Goal: Transaction & Acquisition: Purchase product/service

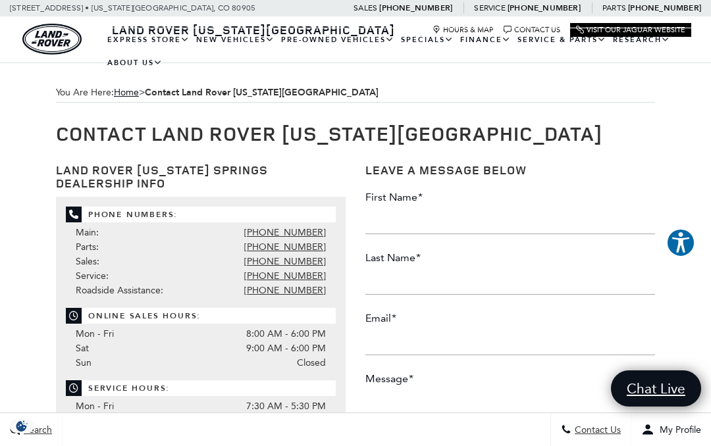
click at [0, 0] on link "View All Pre-Owned Vehicles" at bounding box center [0, 0] width 0 height 0
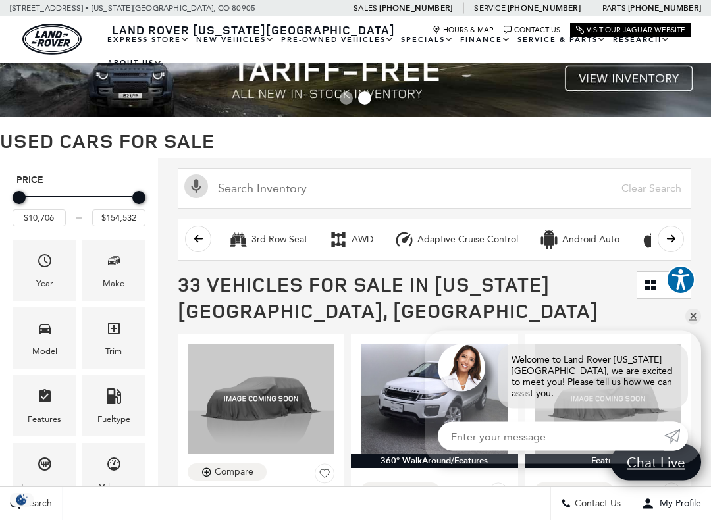
scroll to position [23, 0]
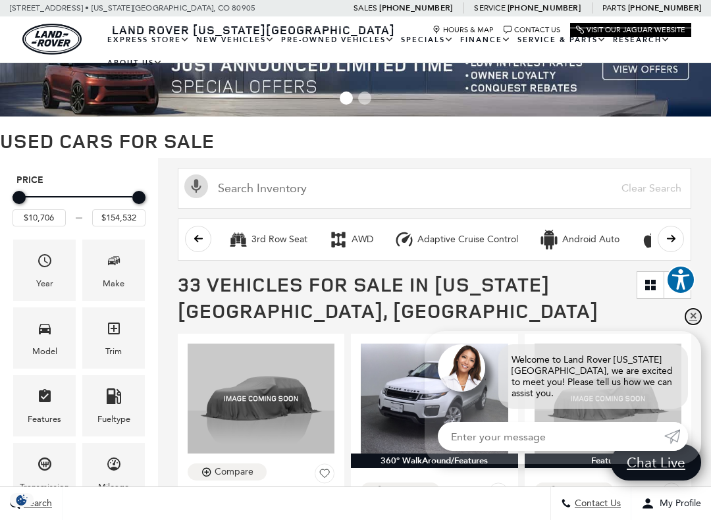
click at [687, 317] on link "✕" at bounding box center [693, 317] width 16 height 16
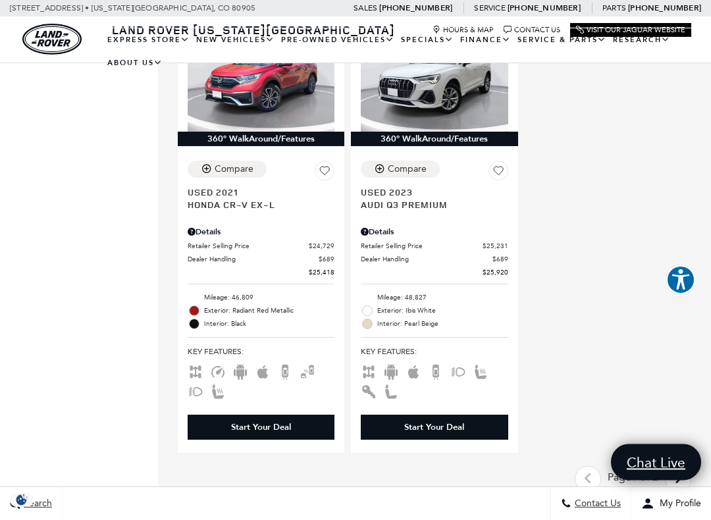
scroll to position [3309, 0]
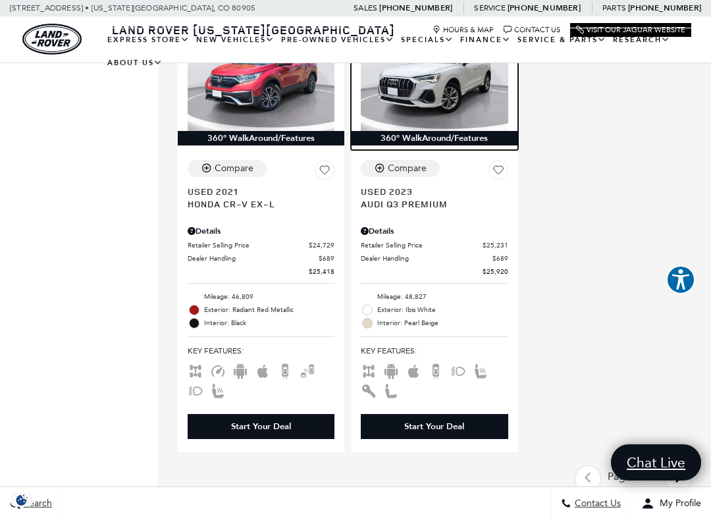
click at [436, 119] on img at bounding box center [434, 76] width 147 height 110
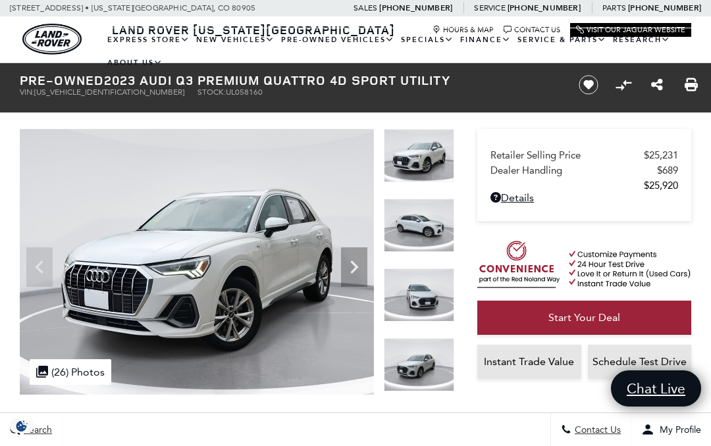
click at [358, 265] on icon "Next" at bounding box center [354, 267] width 26 height 26
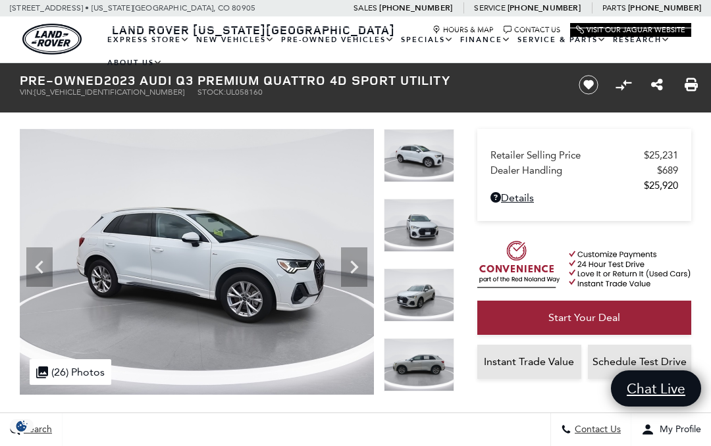
click at [364, 261] on icon "Next" at bounding box center [354, 267] width 26 height 26
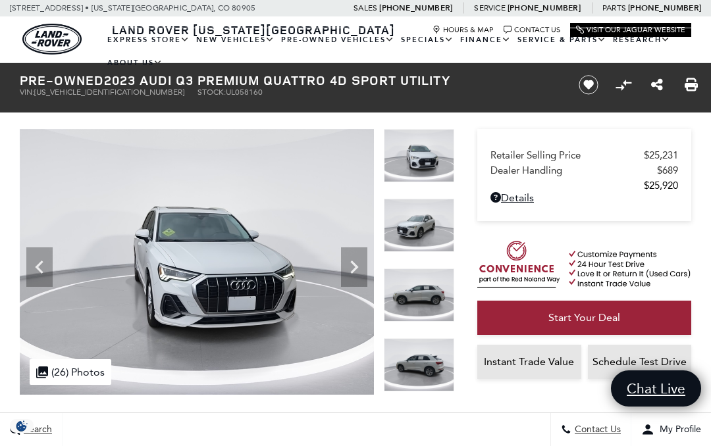
click at [367, 264] on img at bounding box center [197, 262] width 355 height 266
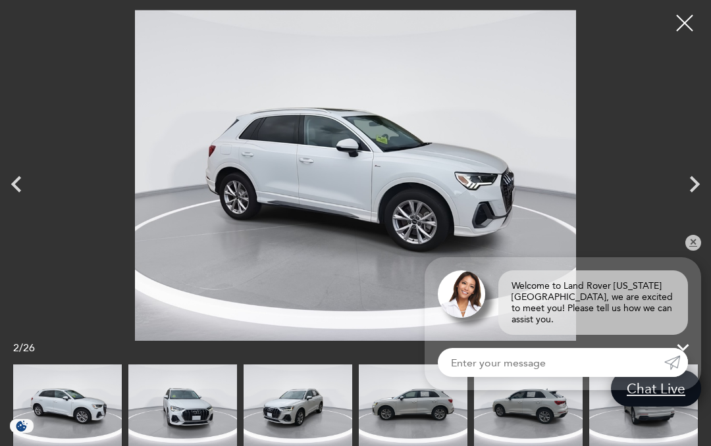
click at [688, 186] on icon "Next" at bounding box center [694, 184] width 33 height 33
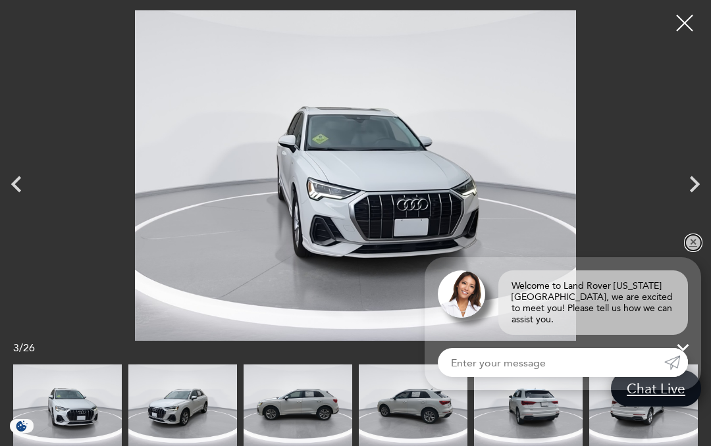
click at [686, 251] on link "✕" at bounding box center [693, 243] width 16 height 16
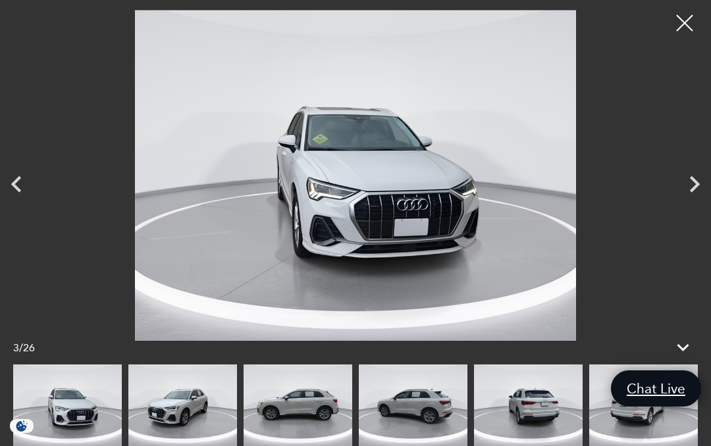
click at [685, 186] on icon "Next" at bounding box center [694, 184] width 33 height 33
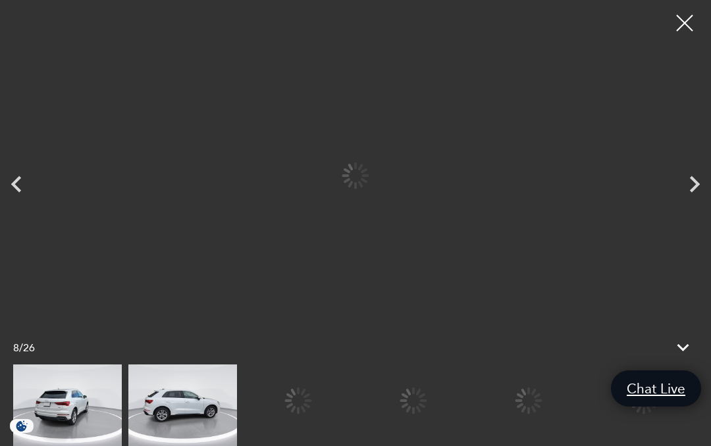
click at [530, 408] on div at bounding box center [355, 406] width 684 height 82
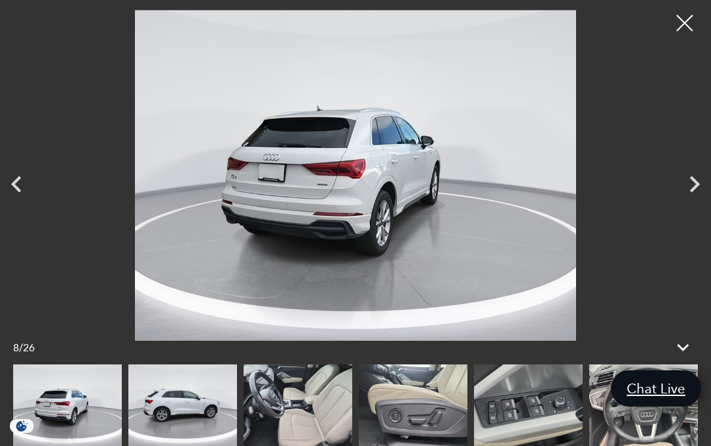
click at [689, 191] on icon "Next" at bounding box center [694, 184] width 33 height 33
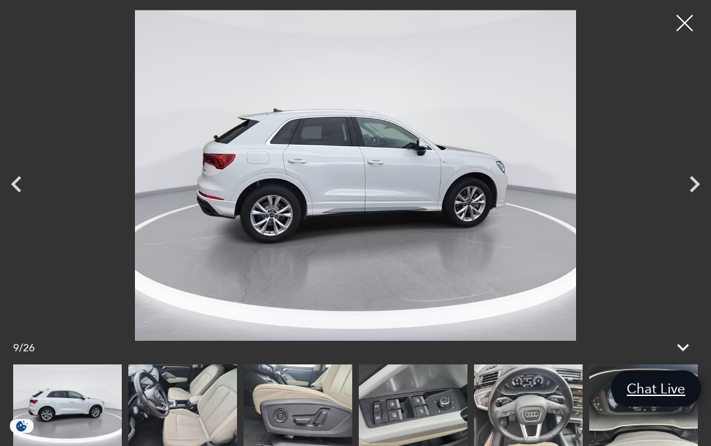
click at [686, 183] on icon "Next" at bounding box center [694, 184] width 33 height 33
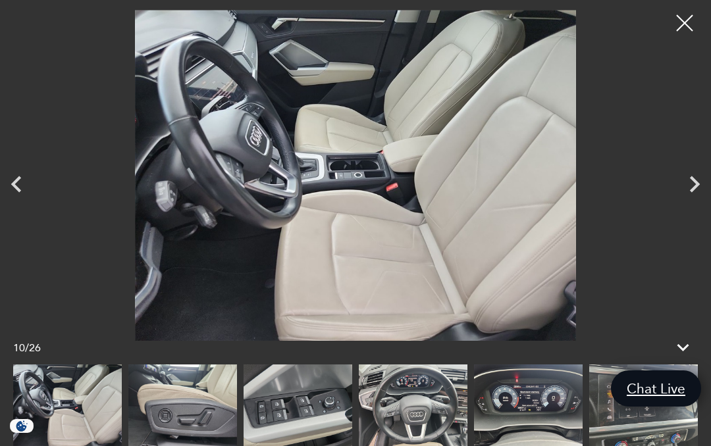
click at [683, 187] on icon "Next" at bounding box center [694, 184] width 33 height 33
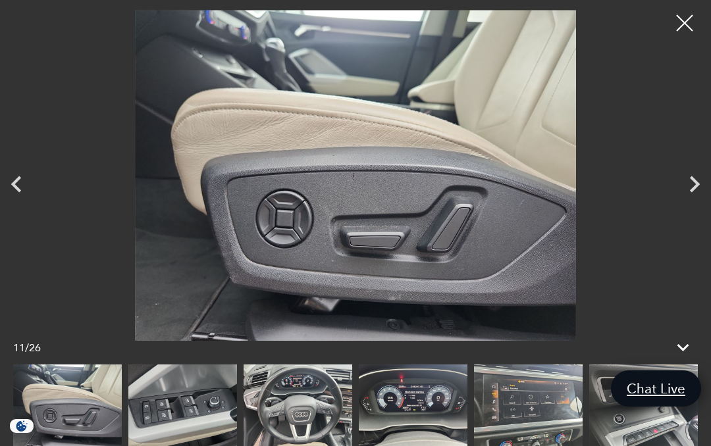
click at [686, 184] on icon "Next" at bounding box center [694, 184] width 33 height 33
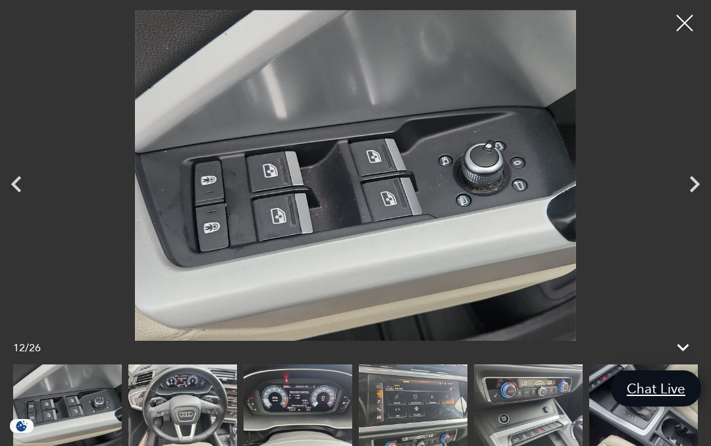
click at [688, 188] on icon "Next" at bounding box center [694, 184] width 33 height 33
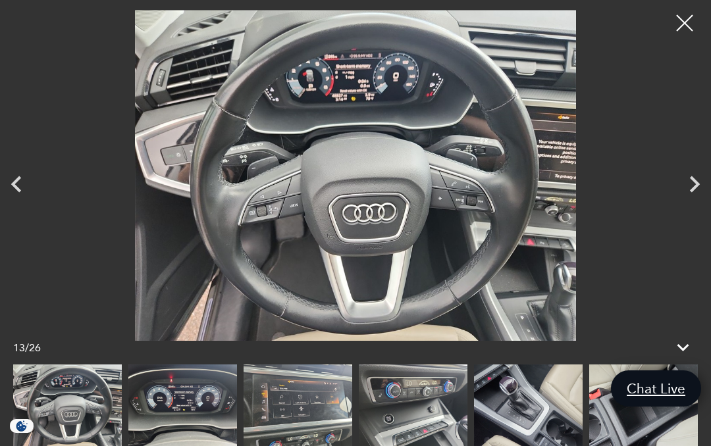
click at [694, 190] on icon "Next" at bounding box center [694, 184] width 33 height 33
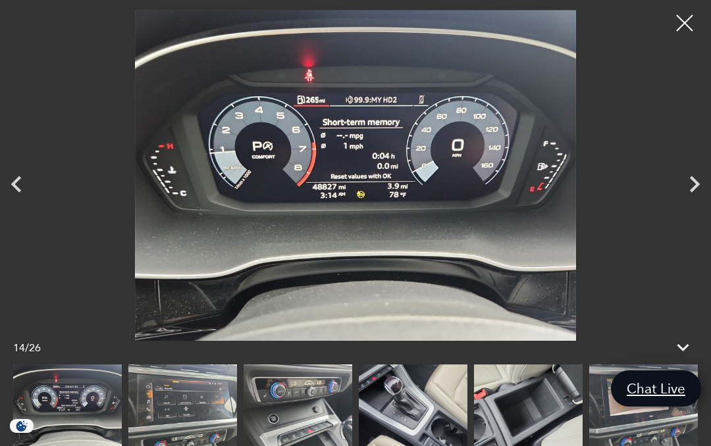
click at [682, 175] on icon "Next" at bounding box center [694, 184] width 33 height 33
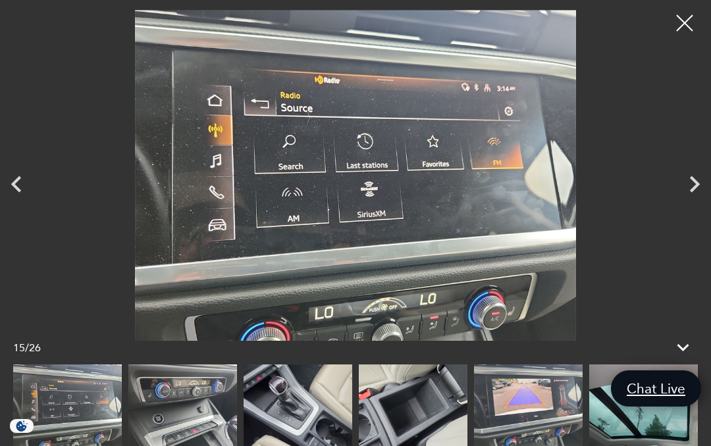
click at [686, 178] on icon "Next" at bounding box center [694, 184] width 33 height 33
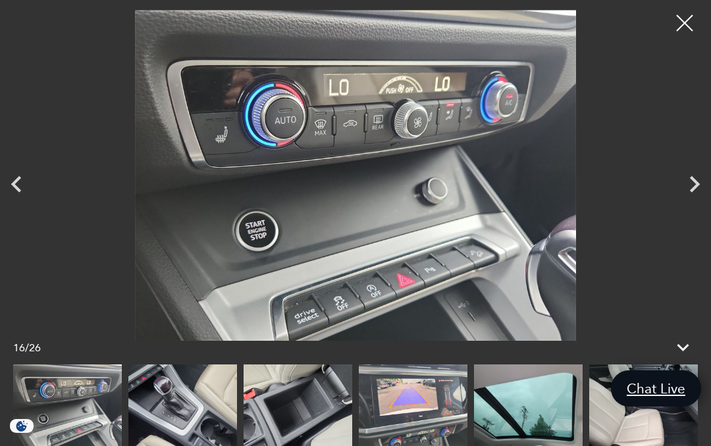
click at [688, 180] on icon "Next" at bounding box center [694, 184] width 33 height 33
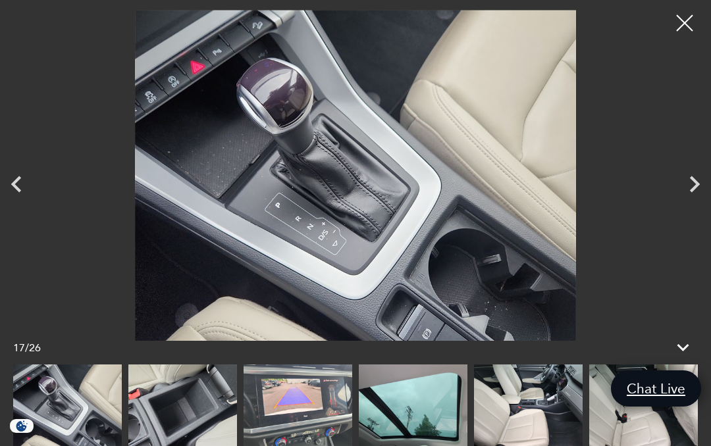
click at [686, 183] on icon "Next" at bounding box center [694, 184] width 33 height 33
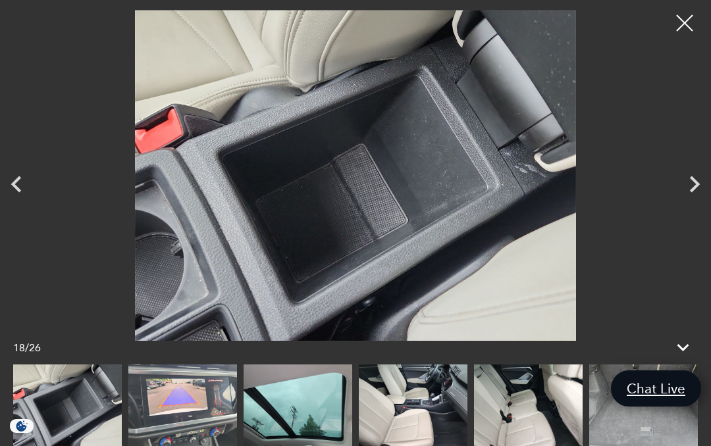
click at [667, 33] on img at bounding box center [355, 175] width 645 height 331
click at [686, 25] on div at bounding box center [684, 23] width 33 height 33
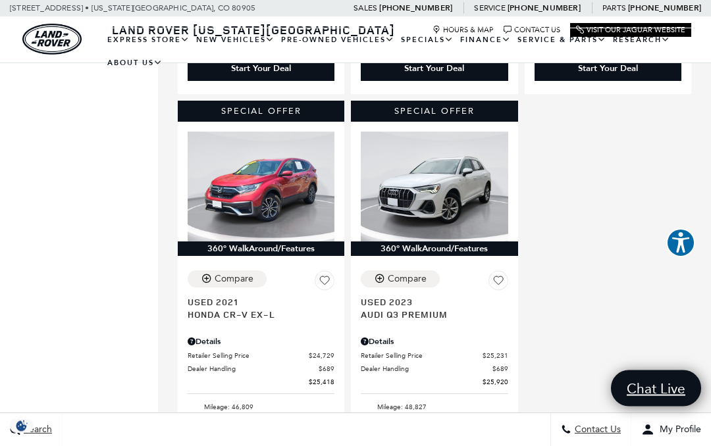
scroll to position [3199, 0]
click at [451, 295] on div "Compare Used 2023 Audi Q3 Premium" at bounding box center [434, 295] width 147 height 50
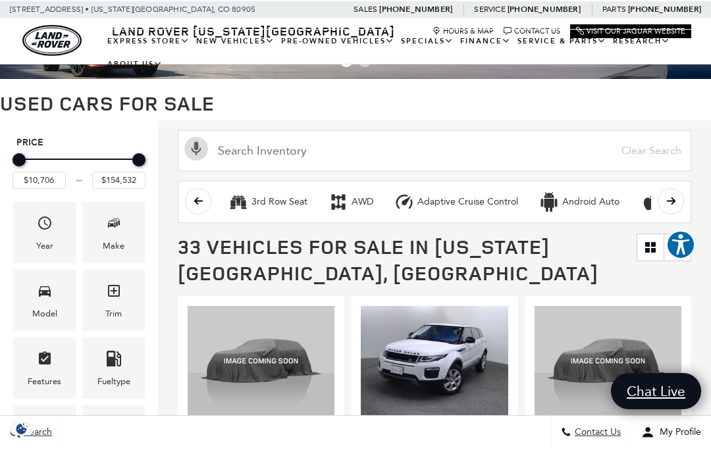
scroll to position [63, 0]
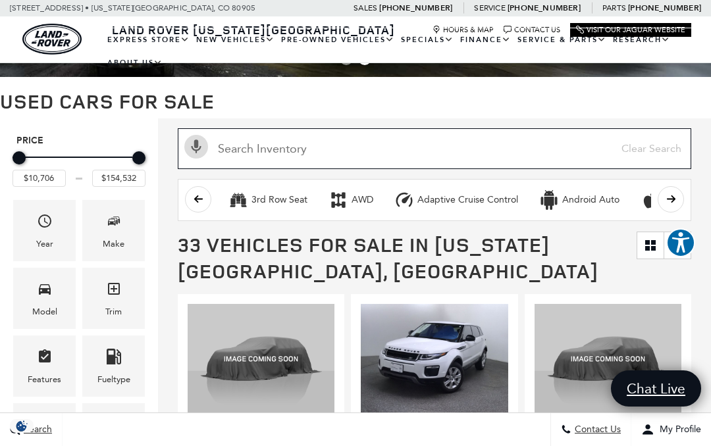
click at [345, 151] on input "text" at bounding box center [434, 148] width 513 height 41
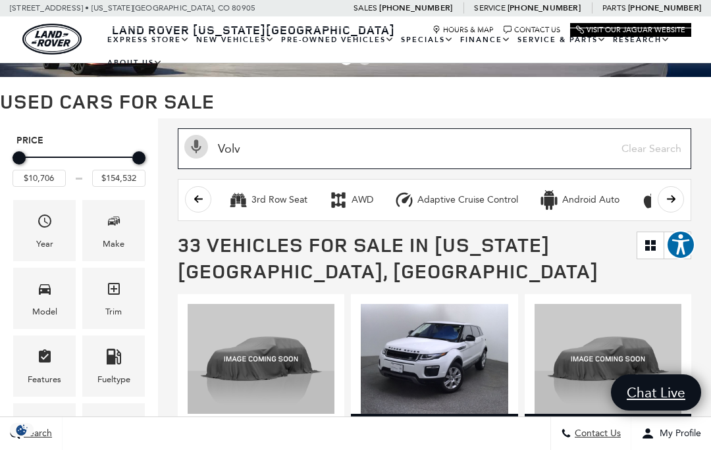
type input "Volvo"
type input "$34,029"
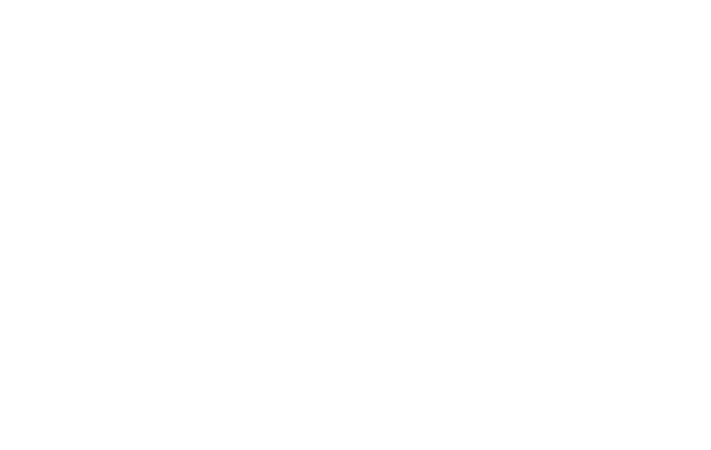
scroll to position [588, 1]
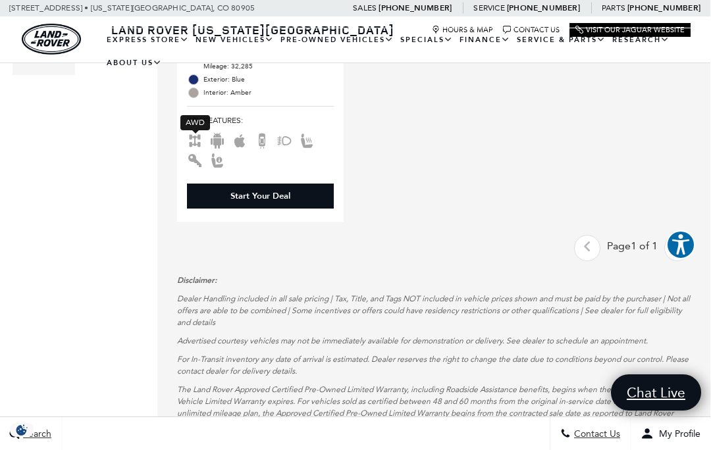
type input "Volvo"
click at [198, 141] on icon "AWD" at bounding box center [195, 141] width 16 height 16
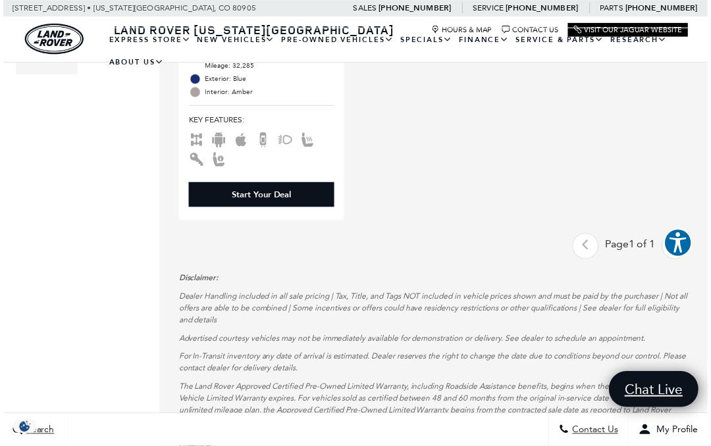
scroll to position [588, 1]
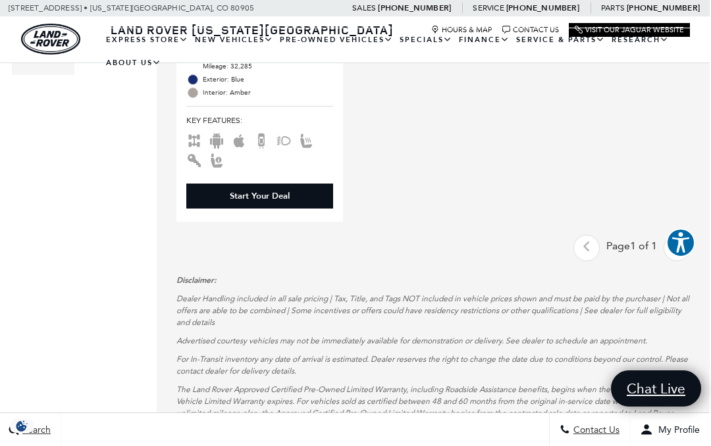
click at [272, 145] on ul at bounding box center [259, 150] width 147 height 39
click at [267, 144] on icon "Backup Camera" at bounding box center [261, 141] width 16 height 16
click at [288, 142] on icon "Fog Lights" at bounding box center [284, 141] width 16 height 16
click at [310, 146] on icon "Heated Seats" at bounding box center [306, 143] width 12 height 10
click at [245, 142] on icon "Apple Car-Play" at bounding box center [239, 141] width 16 height 16
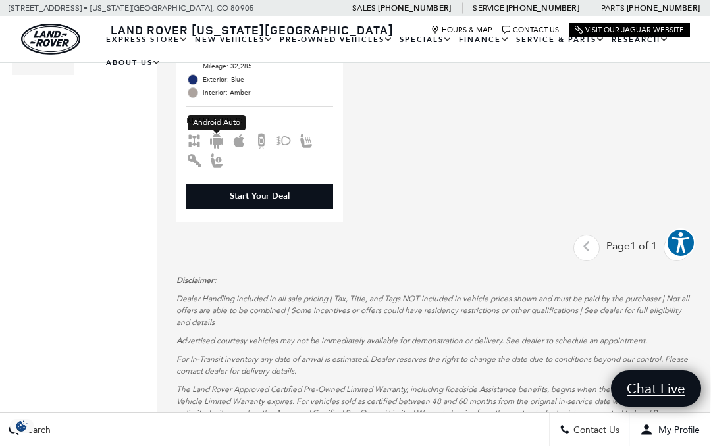
click at [222, 139] on icon "Android Auto" at bounding box center [217, 141] width 16 height 16
click at [222, 146] on icon "Android Auto" at bounding box center [217, 141] width 16 height 16
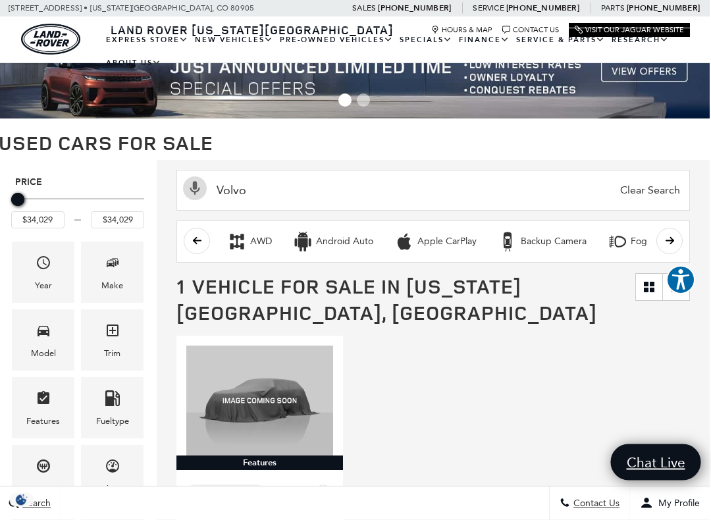
scroll to position [21, 1]
click at [674, 247] on button "scroll right" at bounding box center [670, 241] width 26 height 26
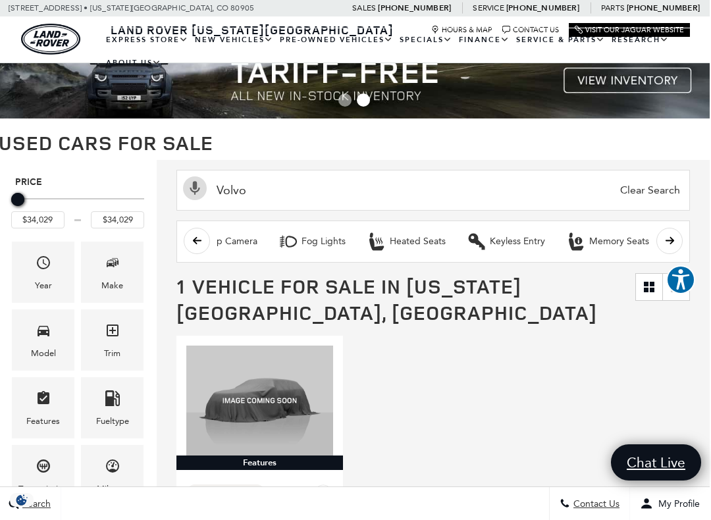
click at [667, 238] on icon "scroll right" at bounding box center [670, 241] width 10 height 10
click at [675, 234] on button "scroll right" at bounding box center [669, 241] width 26 height 26
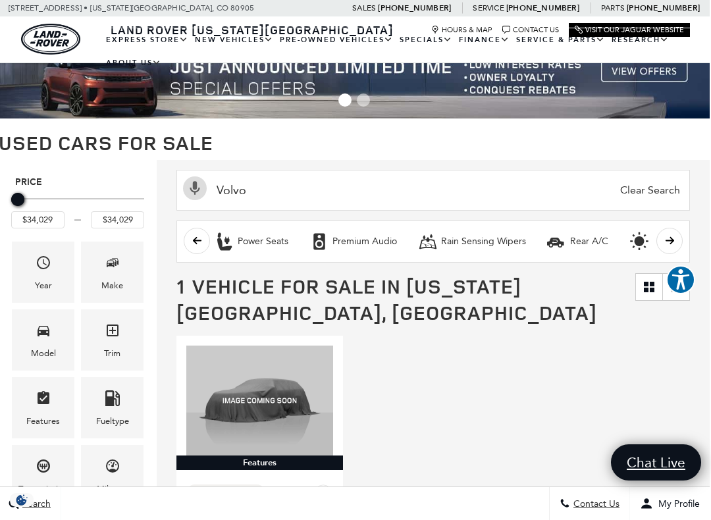
click at [674, 238] on button "scroll right" at bounding box center [669, 241] width 26 height 26
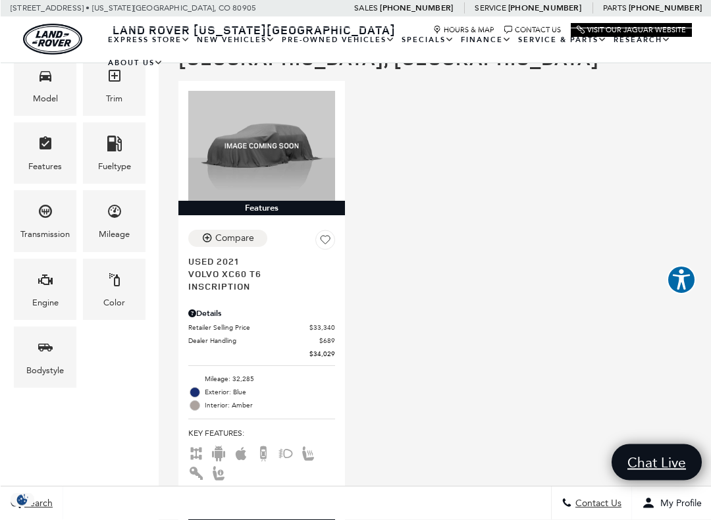
scroll to position [276, 0]
click at [253, 290] on span "Volvo XC60 T6 Inscription" at bounding box center [256, 279] width 137 height 25
